Goal: Register for event/course

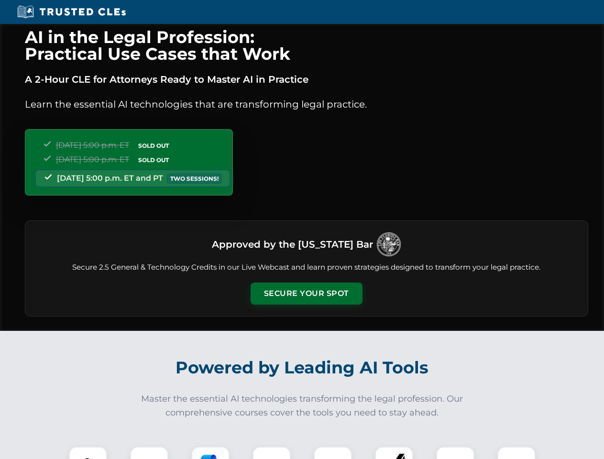
click at [306, 293] on button "Secure Your Spot" at bounding box center [306, 293] width 112 height 22
click at [88, 453] on img at bounding box center [88, 466] width 28 height 28
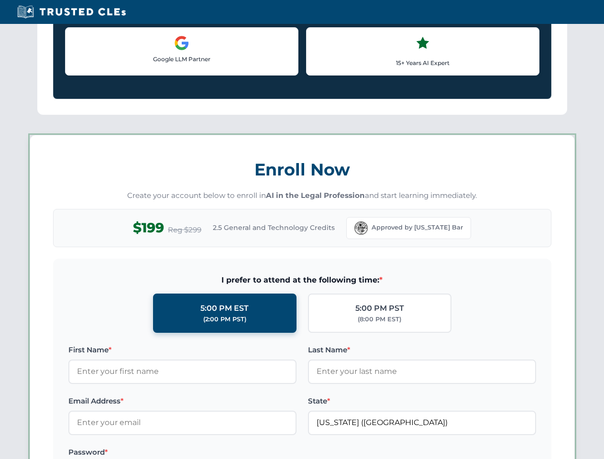
click at [210, 453] on label "Password *" at bounding box center [182, 451] width 228 height 11
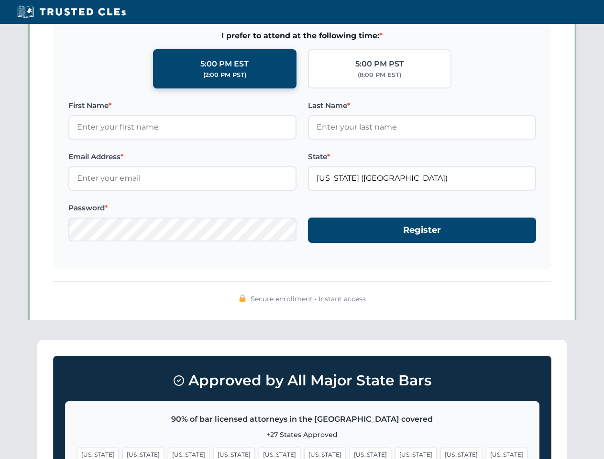
click at [440, 453] on span "[US_STATE]" at bounding box center [461, 454] width 42 height 14
